Goal: Use online tool/utility: Utilize a website feature to perform a specific function

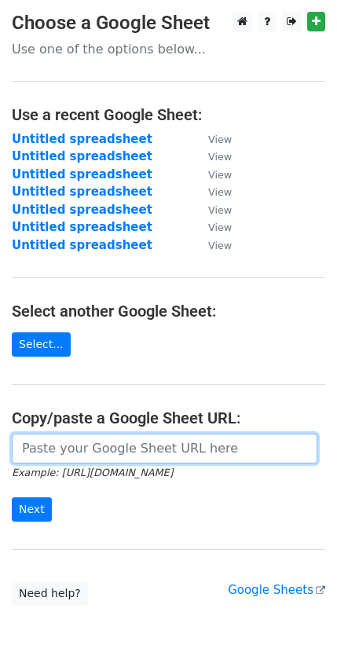
click at [120, 435] on input "url" at bounding box center [165, 449] width 306 height 30
paste input "[URL][DOMAIN_NAME]"
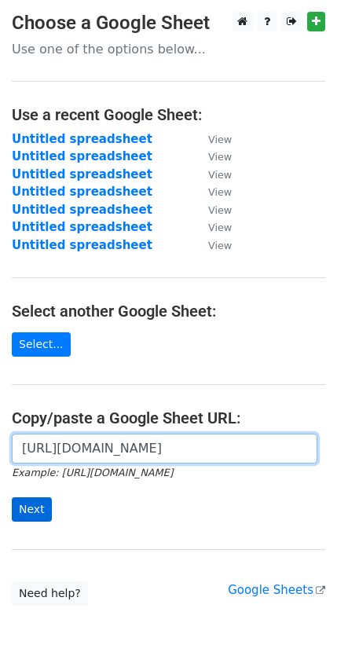
type input "[URL][DOMAIN_NAME]"
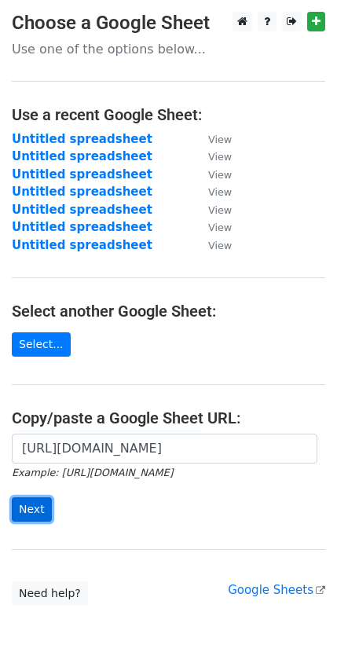
click at [24, 497] on input "Next" at bounding box center [32, 509] width 40 height 24
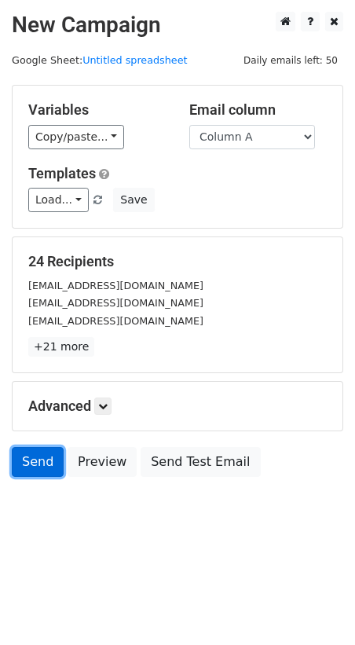
click at [29, 447] on link "Send" at bounding box center [38, 462] width 52 height 30
